Goal: Communication & Community: Answer question/provide support

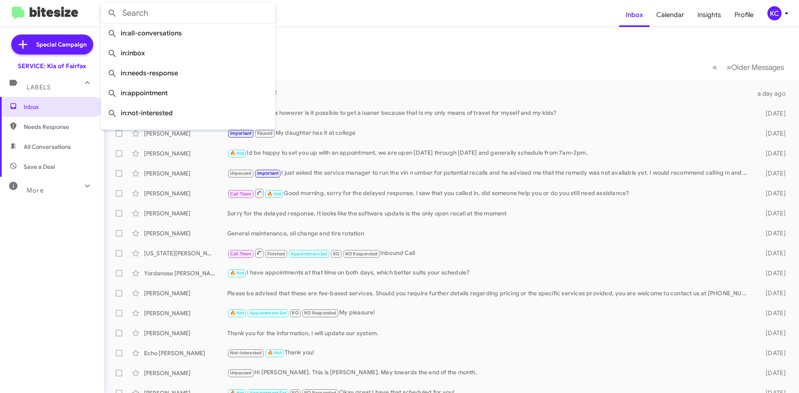
click at [440, 47] on mat-toolbar-row "Inbox" at bounding box center [451, 40] width 695 height 27
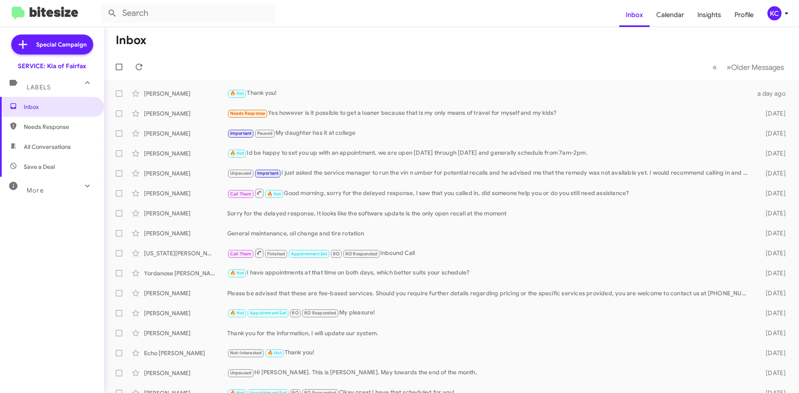
click at [777, 14] on div "KC" at bounding box center [775, 13] width 14 height 14
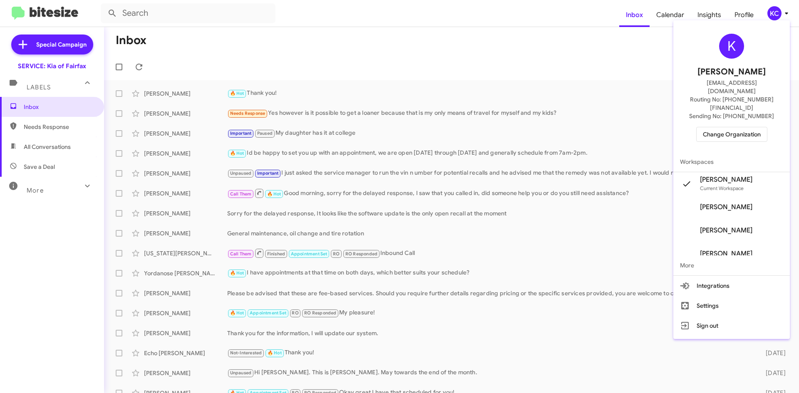
click at [759, 127] on span "Change Organization" at bounding box center [732, 134] width 58 height 14
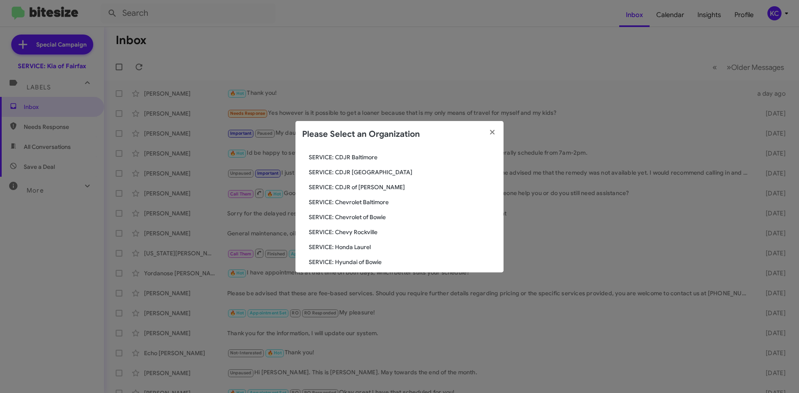
scroll to position [83, 0]
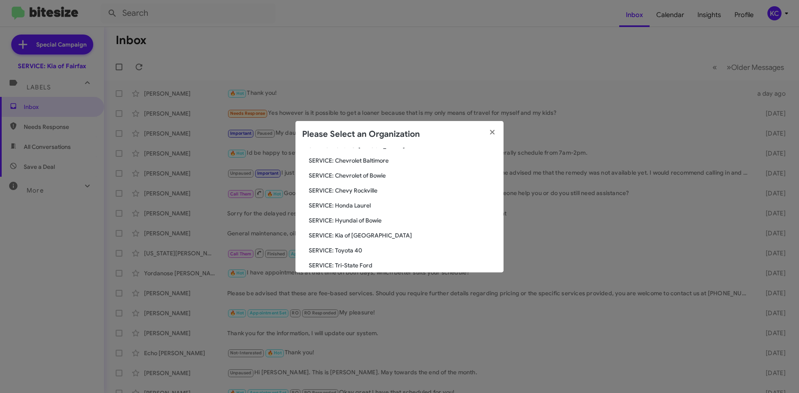
click at [356, 221] on span "SERVICE: Hyundai of Bowie" at bounding box center [403, 221] width 188 height 8
click at [356, 222] on span "SERVICE: Hyundai of Bowie" at bounding box center [403, 221] width 188 height 8
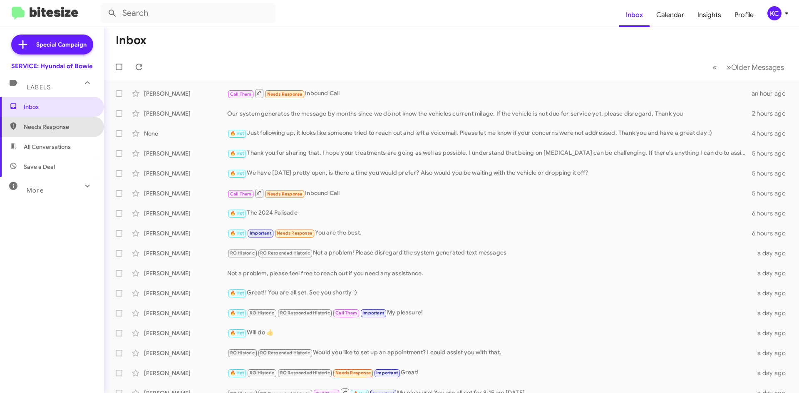
click at [55, 127] on span "Needs Response" at bounding box center [59, 127] width 71 height 8
type input "in:needs-response"
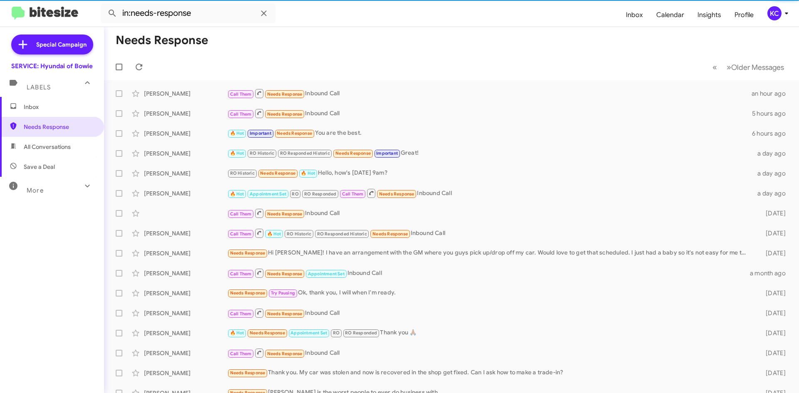
click at [53, 110] on span "Inbox" at bounding box center [59, 107] width 71 height 8
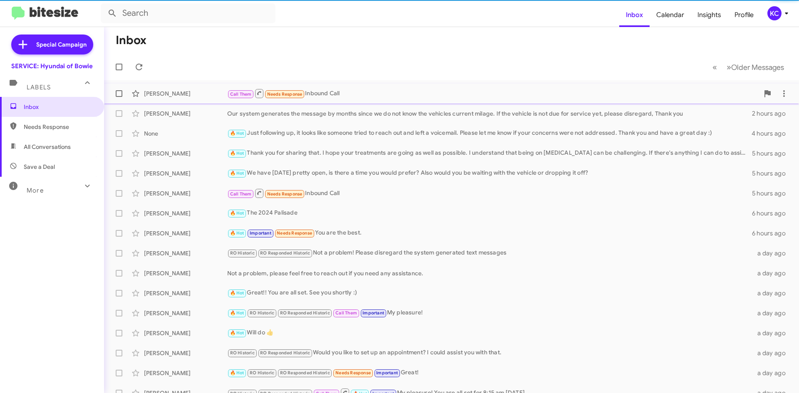
click at [302, 91] on small "Needs Response" at bounding box center [284, 94] width 39 height 8
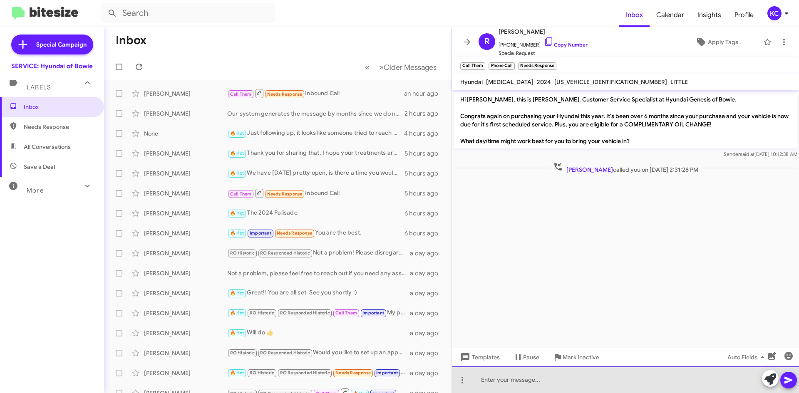
click at [578, 378] on div at bounding box center [625, 380] width 347 height 27
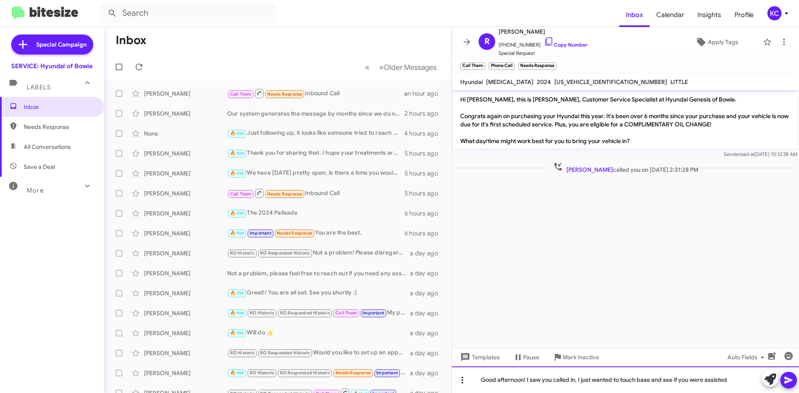
drag, startPoint x: 716, startPoint y: 382, endPoint x: 469, endPoint y: 383, distance: 246.9
click at [469, 383] on div "Good afternoon! I saw you called in, I just wanted to touch base and see if you…" at bounding box center [625, 380] width 347 height 27
copy div "Good afternoon! I saw you called in, I just wanted to touch base and see if you…"
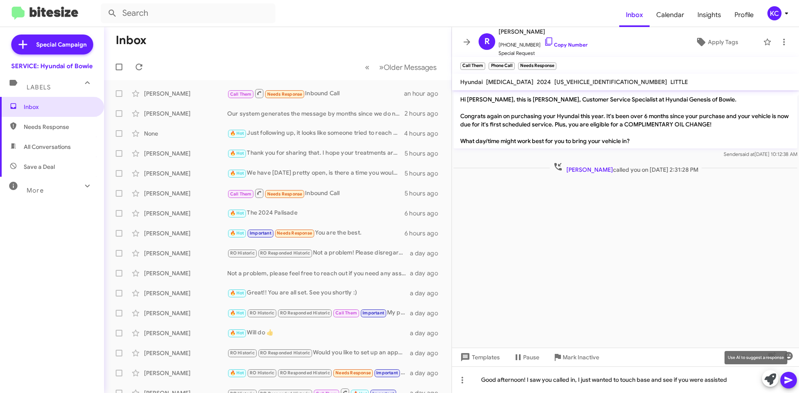
click at [768, 388] on span at bounding box center [771, 380] width 12 height 18
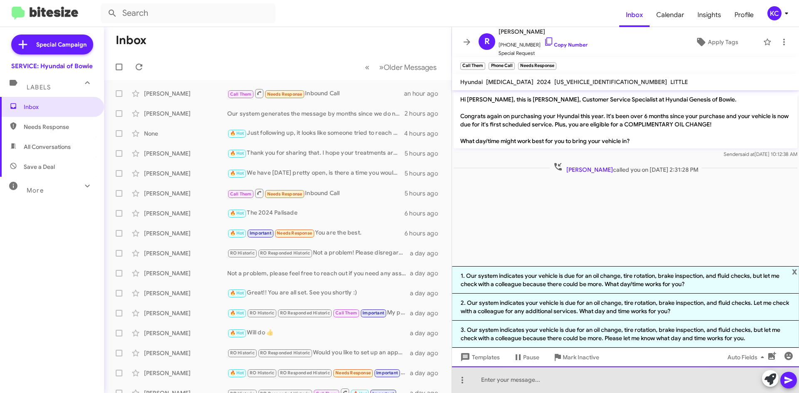
click at [597, 386] on div at bounding box center [625, 380] width 347 height 27
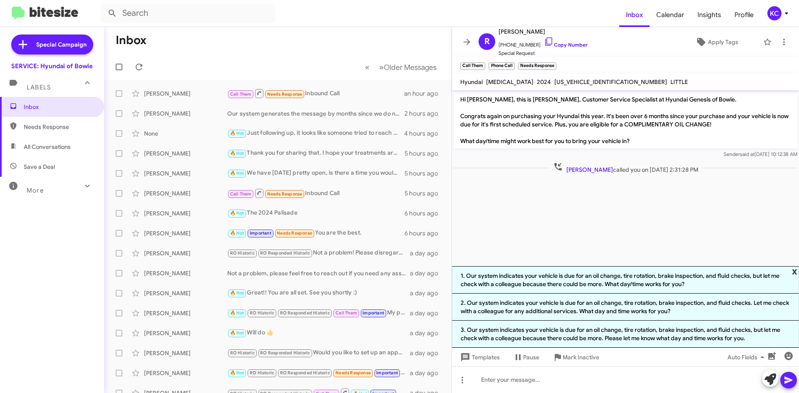
click at [797, 272] on span "x" at bounding box center [794, 271] width 5 height 10
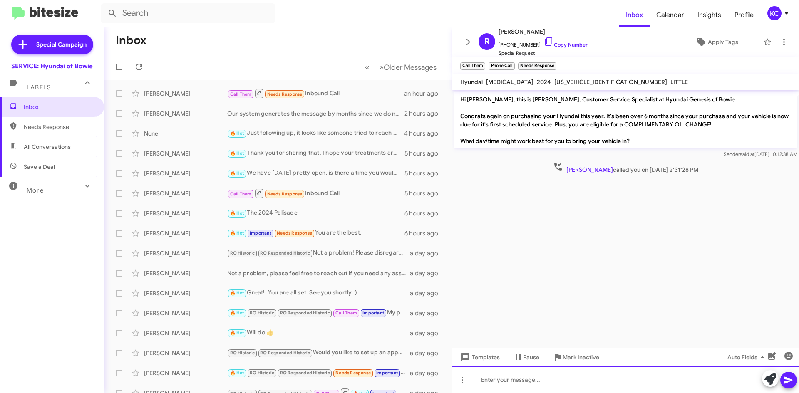
click at [523, 383] on div at bounding box center [625, 380] width 347 height 27
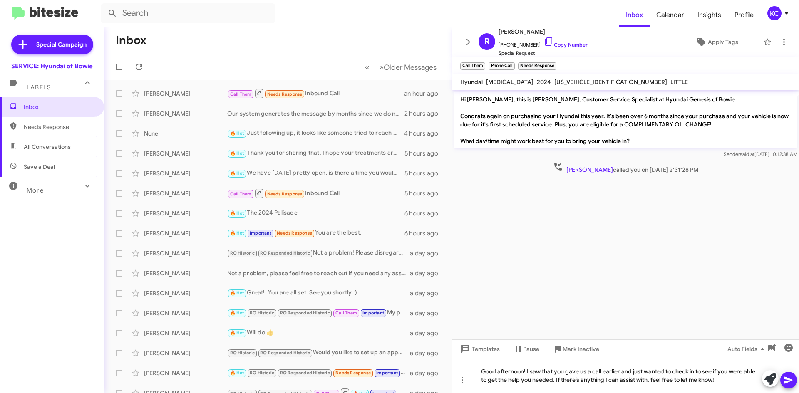
click at [789, 381] on icon at bounding box center [789, 380] width 8 height 7
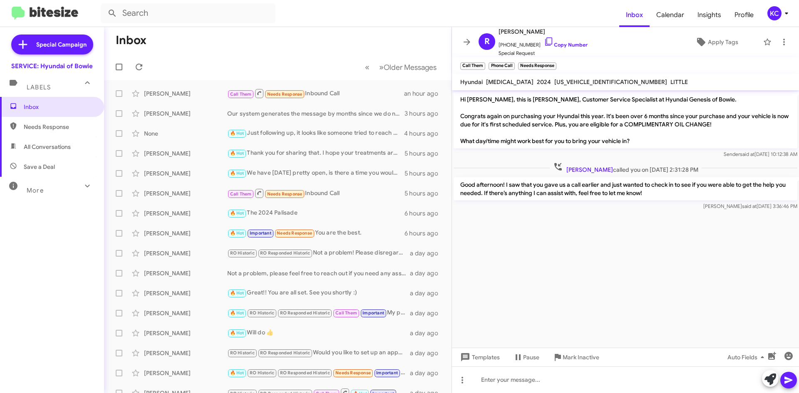
click at [773, 12] on div "KC" at bounding box center [775, 13] width 14 height 14
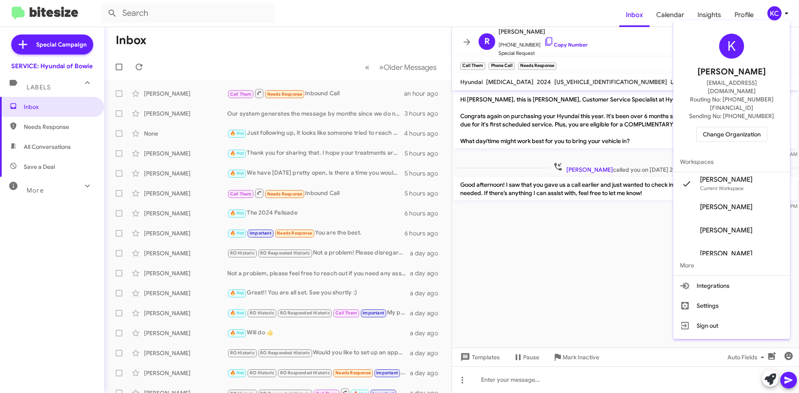
click at [764, 127] on button "Change Organization" at bounding box center [732, 134] width 71 height 15
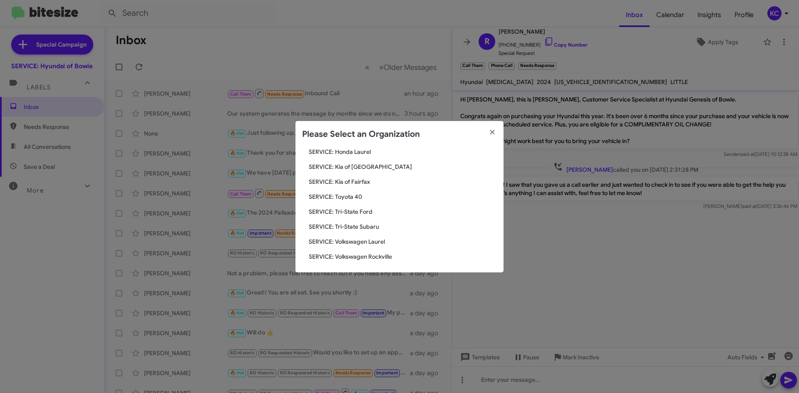
scroll to position [139, 0]
click at [354, 196] on span "SERVICE: Toyota 40" at bounding box center [403, 195] width 188 height 8
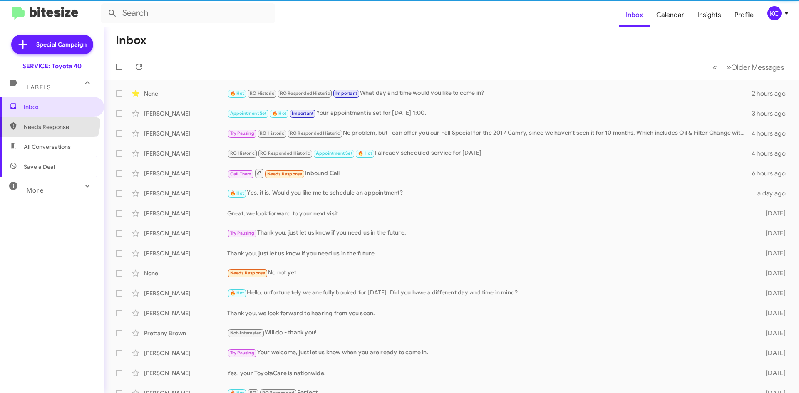
click at [42, 120] on span "Needs Response" at bounding box center [52, 127] width 104 height 20
type input "in:needs-response"
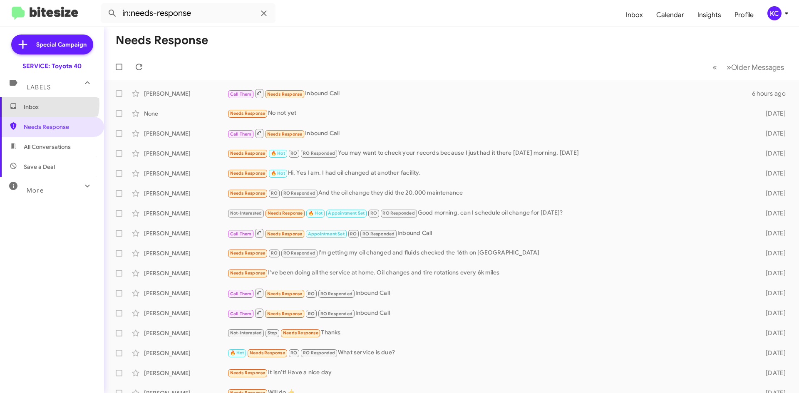
click at [48, 104] on span "Inbox" at bounding box center [59, 107] width 71 height 8
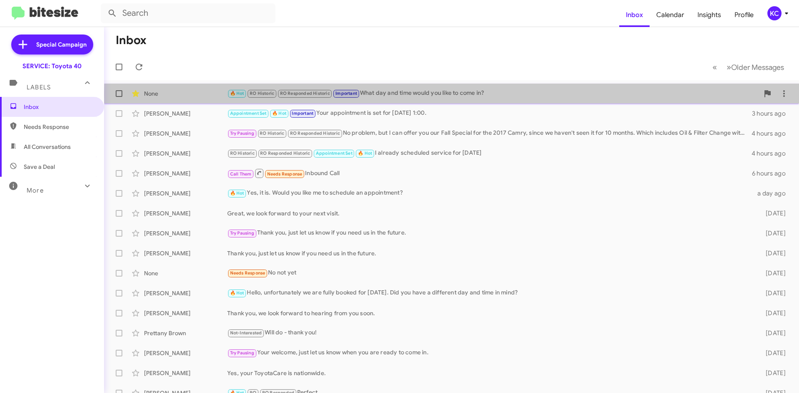
click at [484, 95] on div "🔥 Hot RO Historic RO Responded Historic Important What day and time would you l…" at bounding box center [493, 94] width 532 height 10
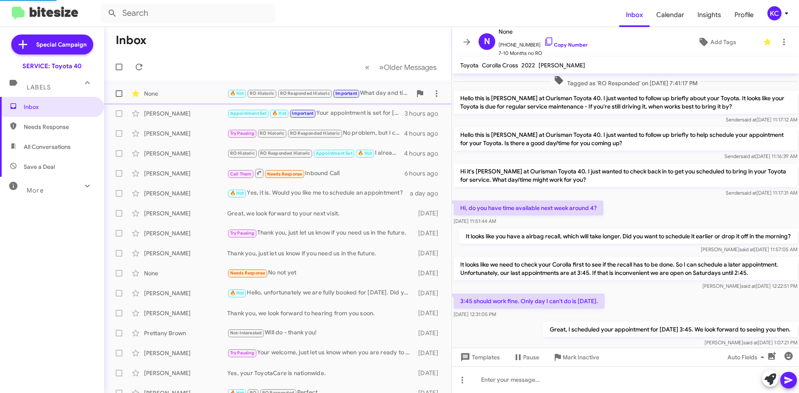
scroll to position [357, 0]
